Goal: Task Accomplishment & Management: Manage account settings

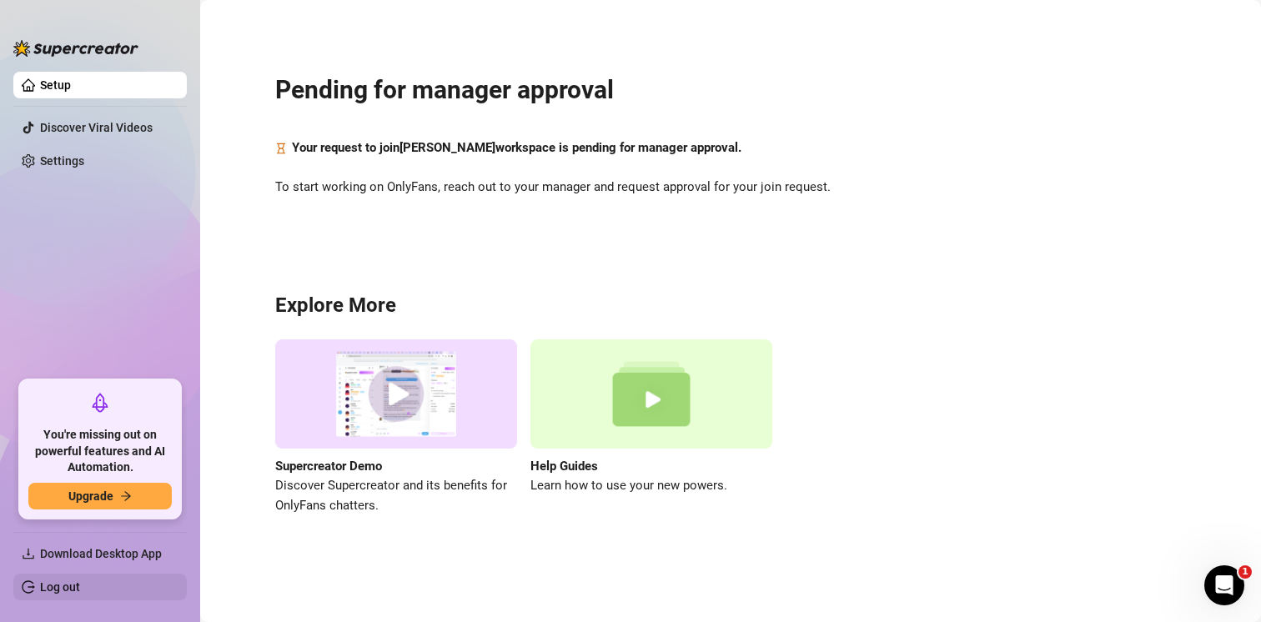
click at [80, 581] on link "Log out" at bounding box center [60, 587] width 40 height 13
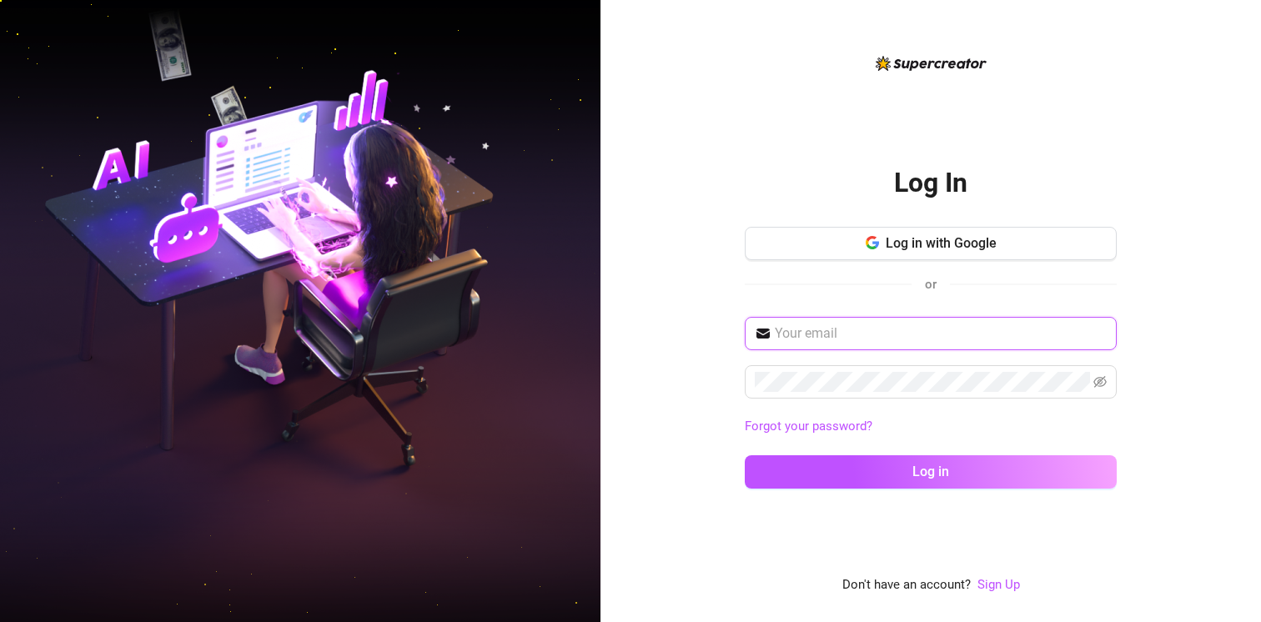
click at [814, 332] on input "text" at bounding box center [941, 334] width 332 height 20
type input "[EMAIL_ADDRESS][DOMAIN_NAME]"
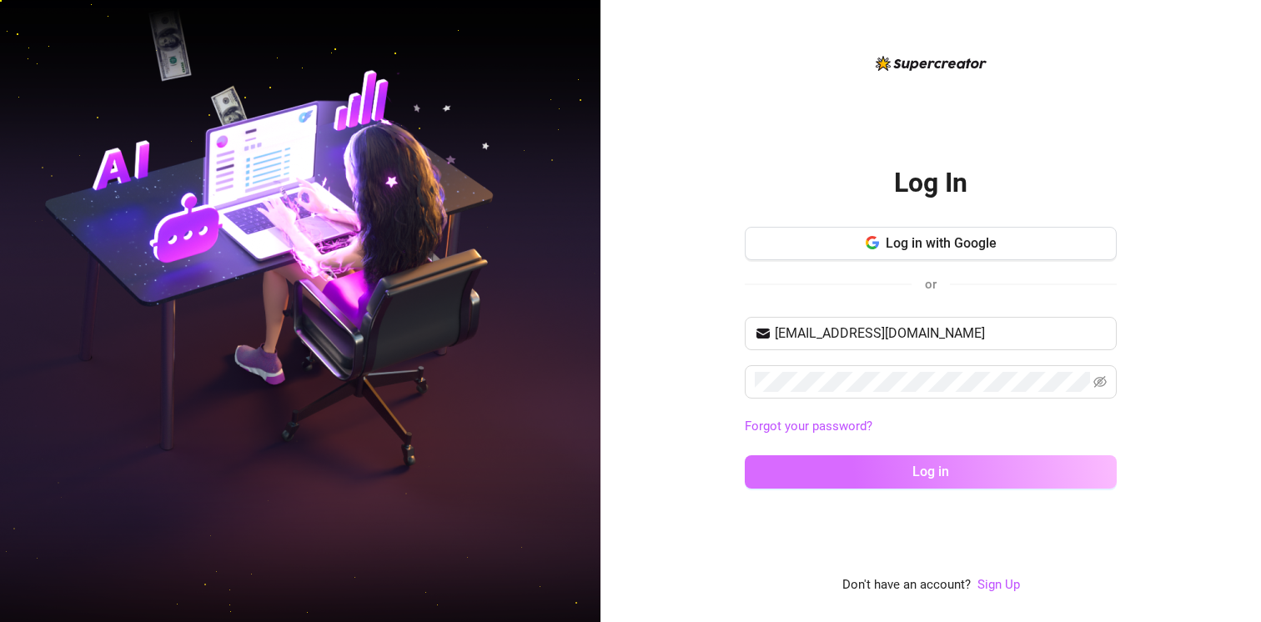
click at [953, 485] on button "Log in" at bounding box center [931, 471] width 372 height 33
